Goal: Ask a question

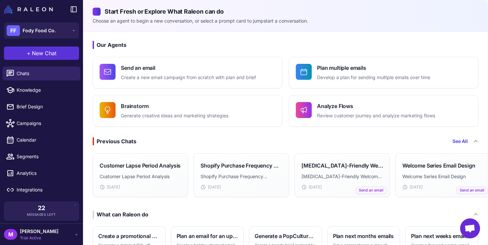
click at [45, 56] on span "New Chat" at bounding box center [44, 53] width 25 height 8
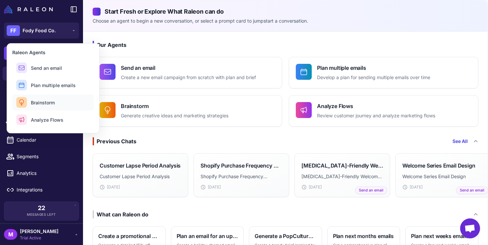
click at [44, 104] on span "Brainstorm" at bounding box center [43, 102] width 24 height 7
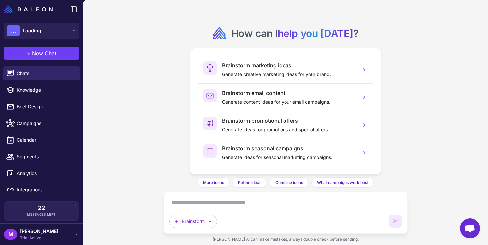
click at [189, 205] on textarea at bounding box center [285, 202] width 233 height 11
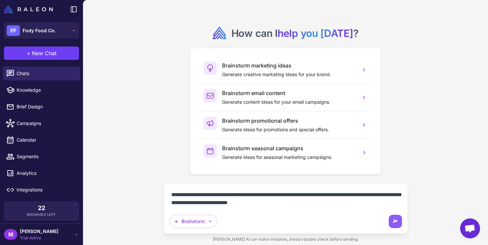
type textarea "**********"
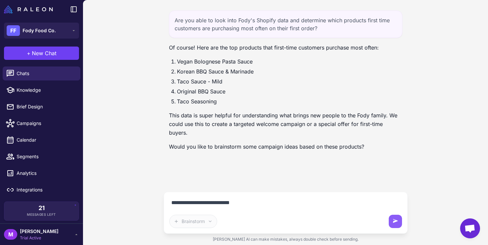
type textarea "**********"
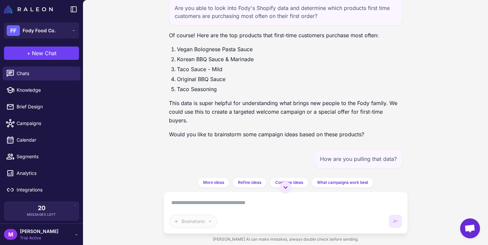
scroll to position [11, 0]
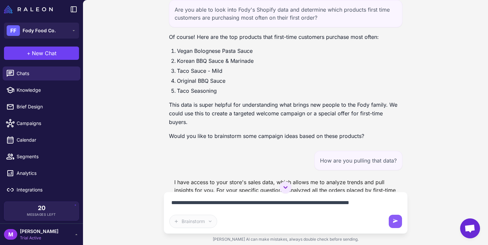
type textarea "**********"
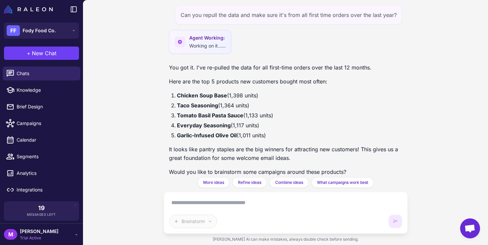
scroll to position [232, 0]
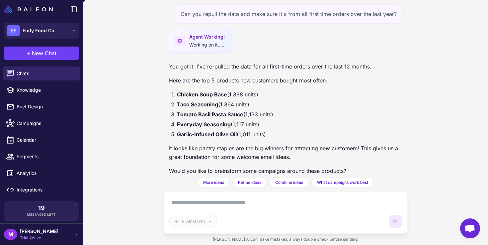
drag, startPoint x: 267, startPoint y: 125, endPoint x: 168, endPoint y: 84, distance: 107.0
click at [168, 84] on div "Are you able to look into Fody's Shopify data and determine which products firs…" at bounding box center [286, 88] width 244 height 177
copy ol "Chicken Soup Base (1,398 units) Taco Seasoning (1,364 units) Tomato Basil Pasta…"
click at [228, 200] on textarea at bounding box center [285, 202] width 233 height 11
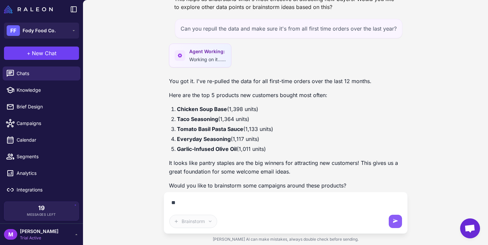
type textarea "*"
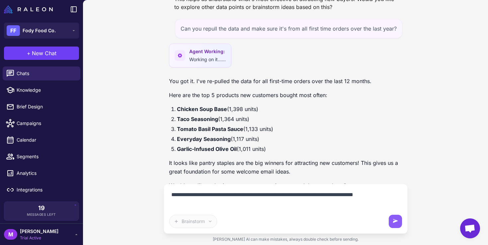
scroll to position [226, 0]
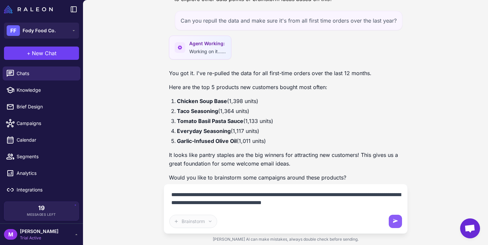
type textarea "**********"
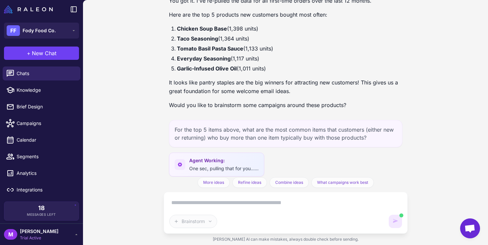
scroll to position [331, 0]
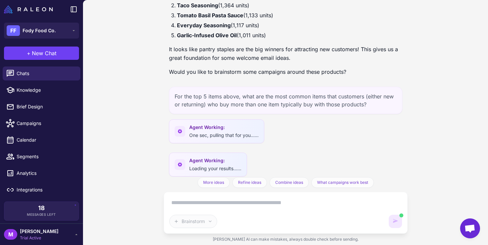
click at [301, 92] on div "For the top 5 items above, what are the most common items that customers (eithe…" at bounding box center [286, 100] width 234 height 27
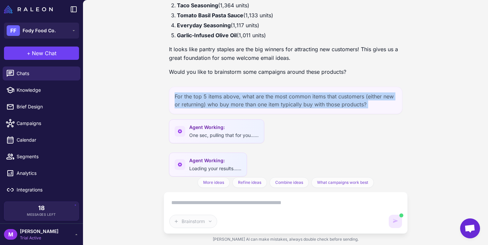
click at [301, 92] on div "For the top 5 items above, what are the most common items that customers (eithe…" at bounding box center [286, 100] width 234 height 27
copy div "For the top 5 items above, what are the most common items that customers (eithe…"
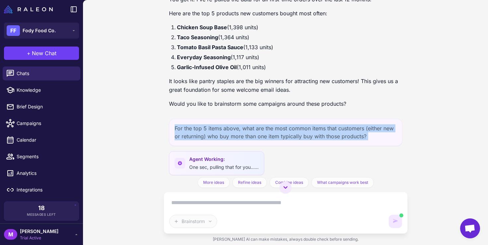
scroll to position [298, 0]
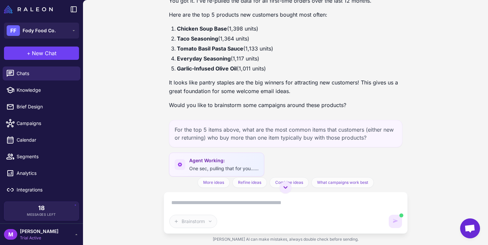
click at [212, 199] on textarea at bounding box center [285, 202] width 233 height 11
click at [198, 200] on textarea at bounding box center [285, 202] width 233 height 11
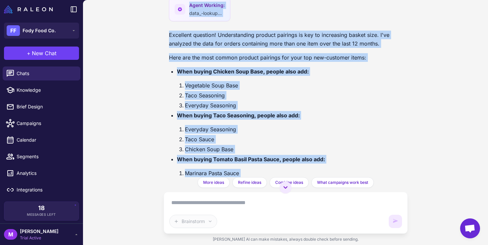
scroll to position [744, 0]
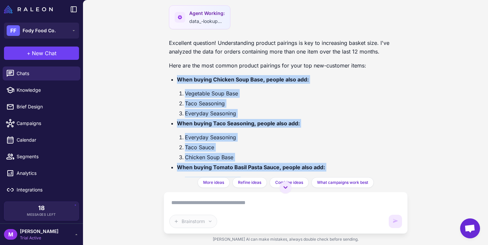
drag, startPoint x: 262, startPoint y: 129, endPoint x: 172, endPoint y: 68, distance: 108.1
click at [172, 75] on ul "When buying Chicken Soup Base, people also add: Vegetable Soup Base Taco Season…" at bounding box center [286, 184] width 234 height 218
copy ul "When buying Chicken Soup Base, people also add: Vegetable Soup Base Taco Season…"
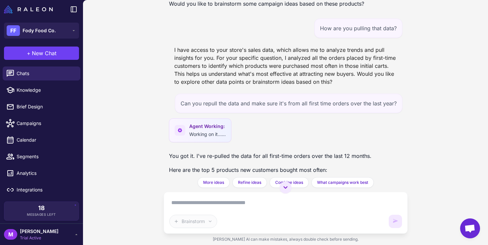
scroll to position [140, 0]
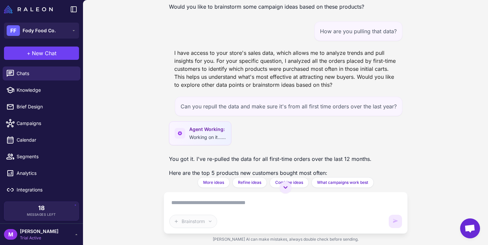
click at [272, 97] on div "Can you repull the data and make sure it's from all first time orders over the …" at bounding box center [289, 106] width 228 height 19
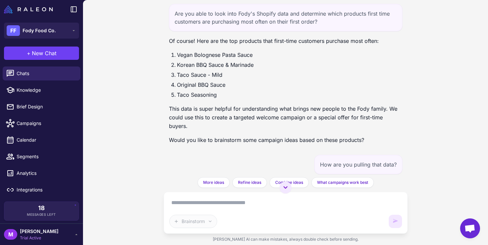
scroll to position [0, 0]
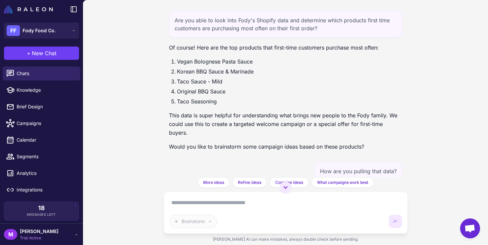
click at [303, 27] on div "Are you able to look into Fody's Shopify data and determine which products firs…" at bounding box center [286, 24] width 234 height 27
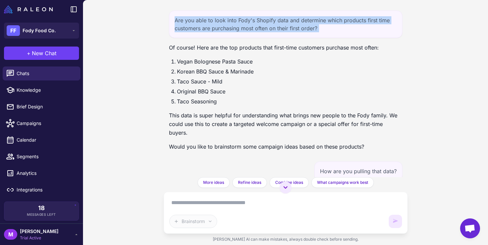
click at [303, 27] on div "Are you able to look into Fody's Shopify data and determine which products firs…" at bounding box center [286, 24] width 234 height 27
copy div "Are you able to look into Fody's Shopify data and determine which products firs…"
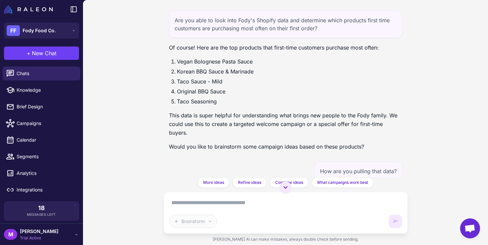
click at [216, 203] on textarea at bounding box center [285, 202] width 233 height 11
paste textarea "**********"
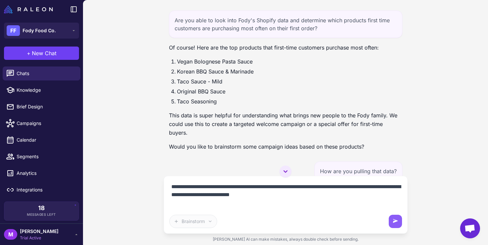
click at [322, 196] on textarea "**********" at bounding box center [285, 194] width 233 height 27
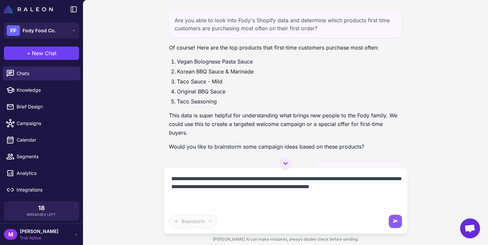
type textarea "**********"
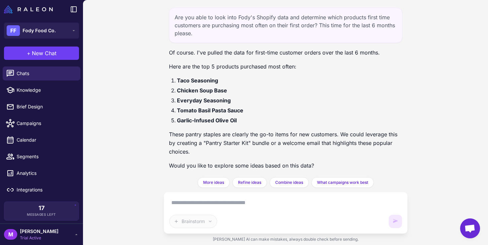
scroll to position [1080, 0]
